Goal: Transaction & Acquisition: Purchase product/service

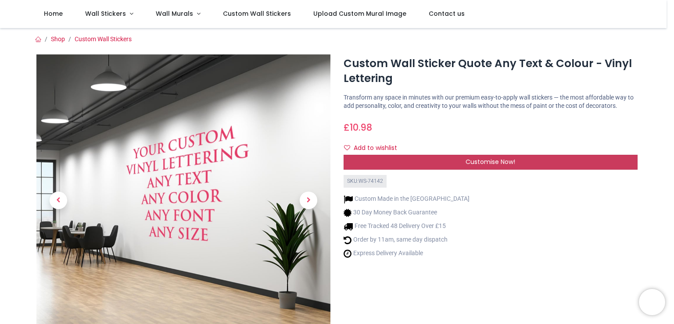
click at [480, 162] on span "Customise Now!" at bounding box center [491, 162] width 50 height 9
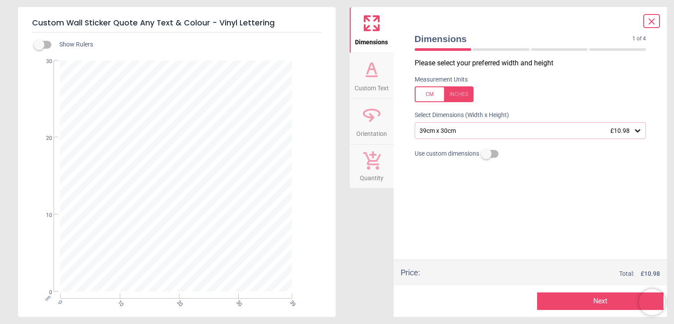
click at [464, 95] on div at bounding box center [444, 95] width 59 height 16
click at [638, 134] on icon at bounding box center [638, 130] width 9 height 9
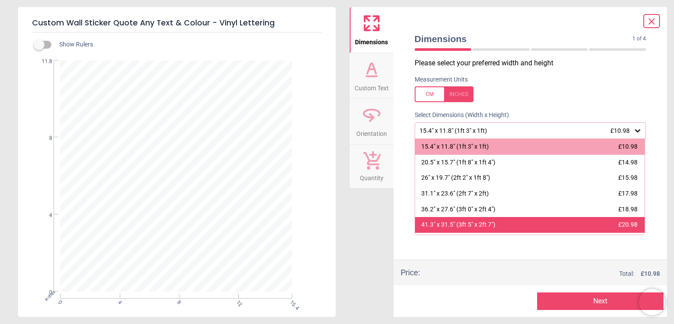
click at [461, 227] on div "41.3" x 31.5" (3ft 5" x 2ft 7")" at bounding box center [459, 225] width 74 height 9
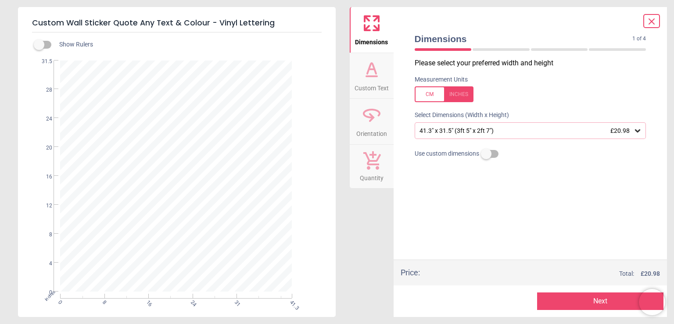
click at [114, 154] on div at bounding box center [175, 175] width 229 height 229
click at [101, 142] on div at bounding box center [175, 175] width 229 height 229
click at [370, 72] on icon at bounding box center [371, 69] width 21 height 21
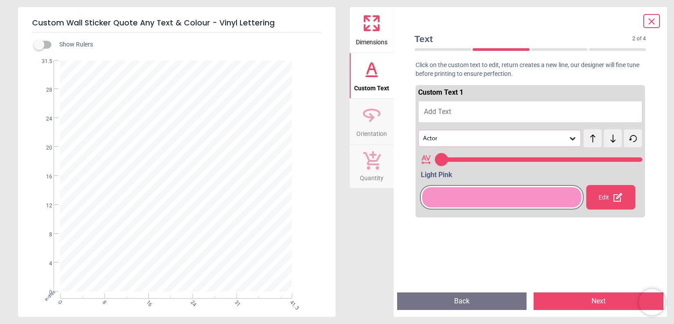
type input "**"
click at [436, 110] on span "Add Text" at bounding box center [437, 112] width 27 height 8
click at [443, 113] on span "Add Text" at bounding box center [437, 112] width 27 height 8
click at [137, 116] on div at bounding box center [175, 175] width 229 height 229
click at [135, 117] on div at bounding box center [175, 175] width 229 height 229
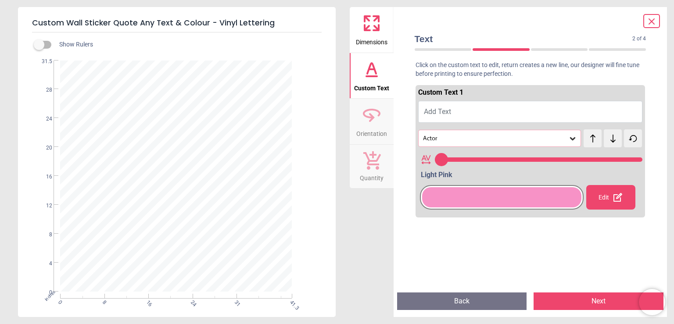
click at [435, 111] on span "Add Text" at bounding box center [437, 112] width 27 height 8
paste textarea "**********"
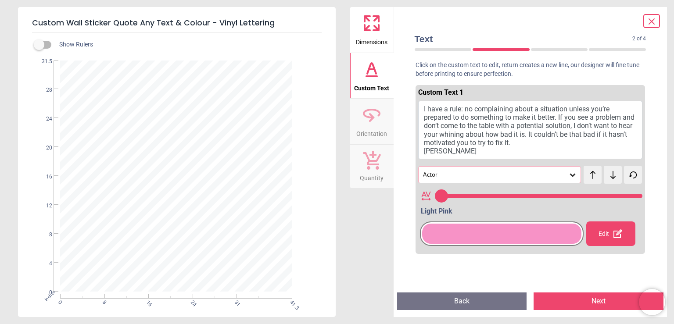
click at [149, 169] on textarea "**********" at bounding box center [175, 176] width 229 height 46
type textarea "**********"
click at [473, 236] on div at bounding box center [501, 234] width 159 height 20
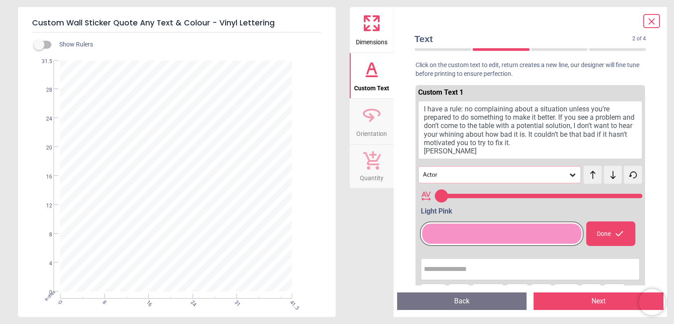
click at [443, 271] on input "text" at bounding box center [530, 270] width 213 height 18
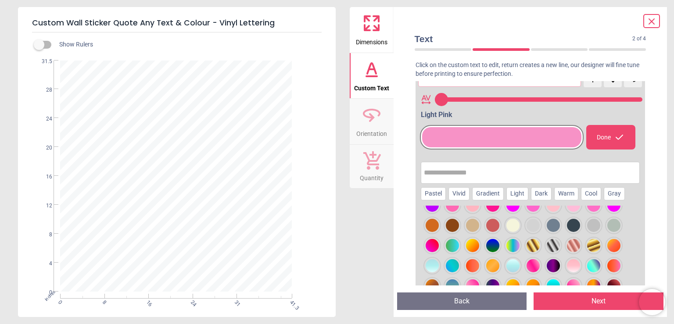
scroll to position [145, 0]
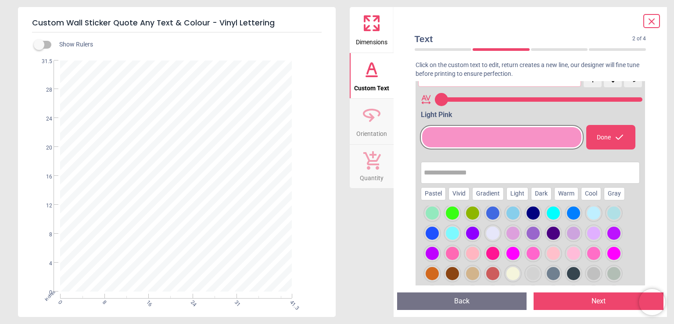
click at [533, 211] on div at bounding box center [533, 213] width 13 height 13
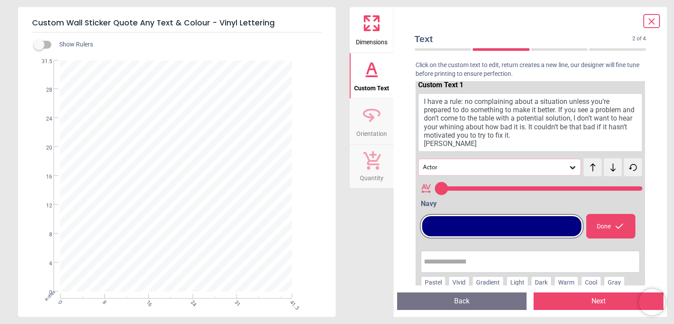
scroll to position [0, 0]
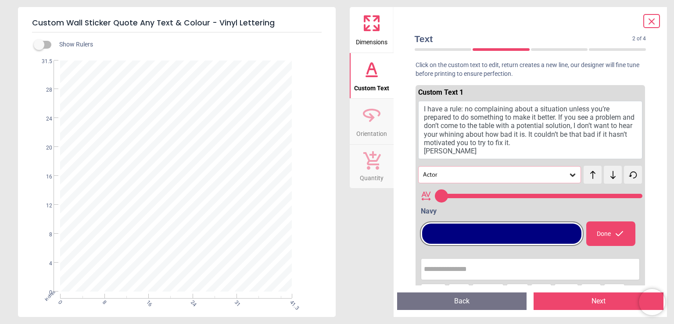
click at [570, 176] on icon at bounding box center [572, 175] width 5 height 3
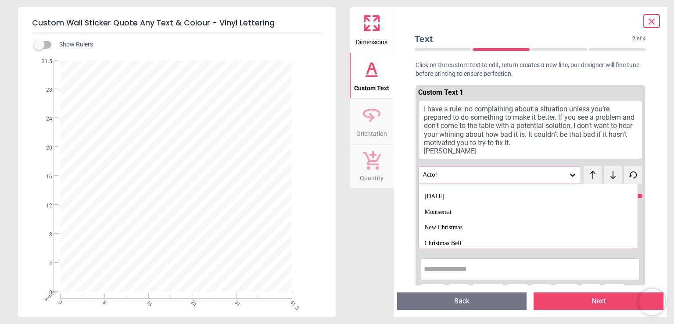
scroll to position [949, 0]
click at [452, 227] on div "Montserrat" at bounding box center [438, 227] width 27 height 9
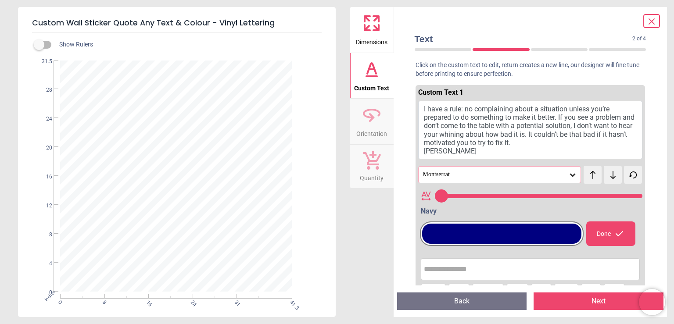
type input "**"
click at [563, 117] on button "I have a rule: no complaining about a situation unless you’re prepared to do so…" at bounding box center [530, 130] width 225 height 58
click at [355, 264] on div "Dimensions Custom Text Orientation Quantity" at bounding box center [372, 162] width 44 height 310
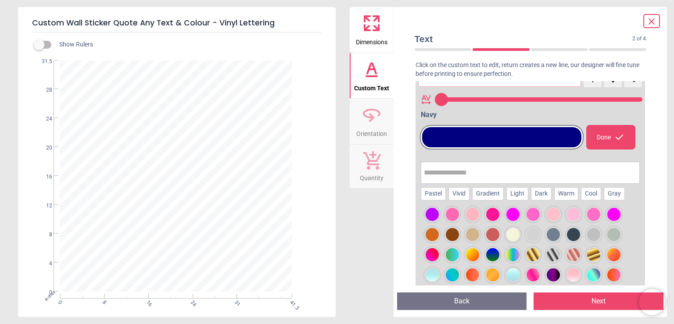
scroll to position [281, 0]
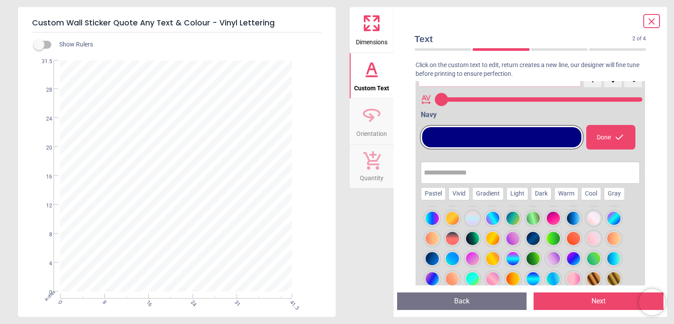
click at [595, 303] on button "Next" at bounding box center [599, 302] width 130 height 18
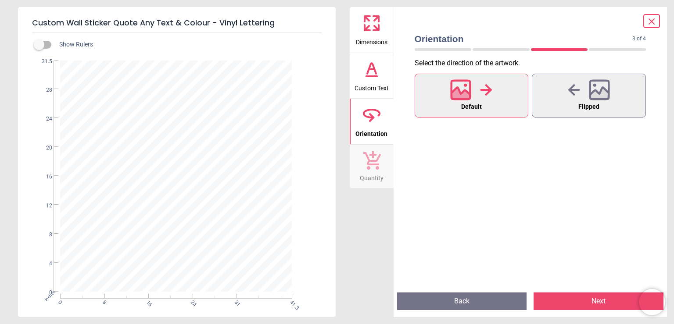
click at [598, 300] on button "Next" at bounding box center [599, 302] width 130 height 18
